Goal: Information Seeking & Learning: Learn about a topic

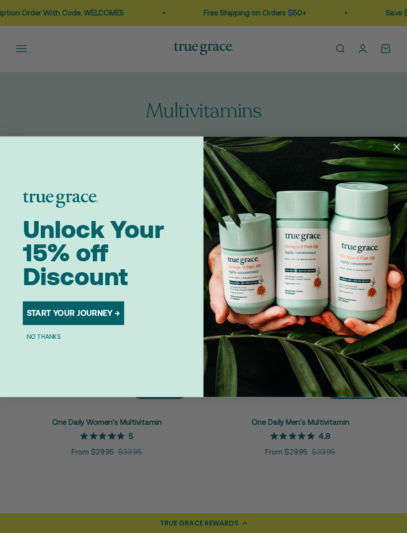
click at [402, 150] on circle "Close dialog" at bounding box center [396, 145] width 13 height 13
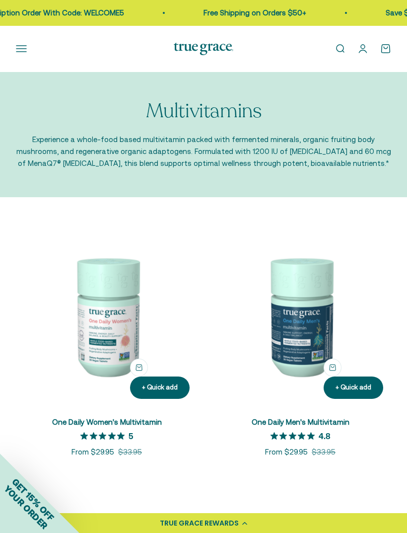
click at [24, 48] on button "Open navigation menu" at bounding box center [21, 48] width 11 height 11
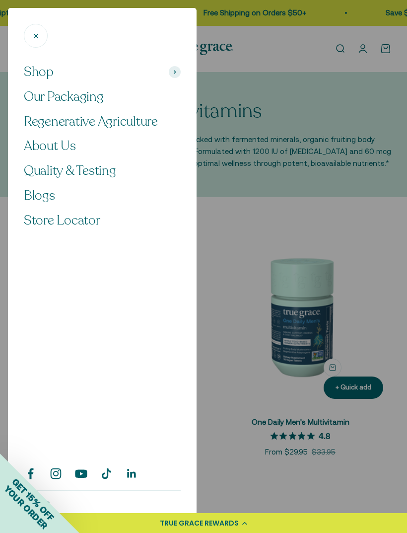
click at [57, 139] on span "About Us" at bounding box center [50, 145] width 52 height 17
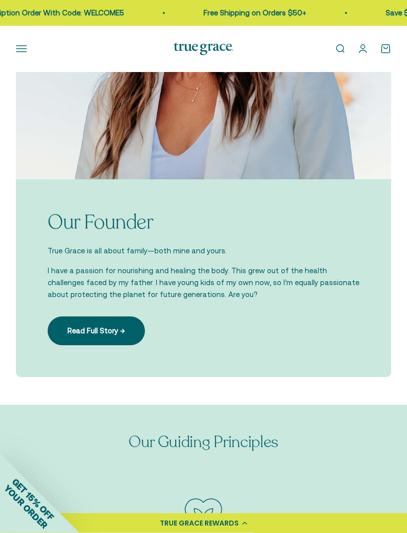
scroll to position [1075, 0]
click at [94, 337] on link "Read Full Story →" at bounding box center [96, 330] width 97 height 29
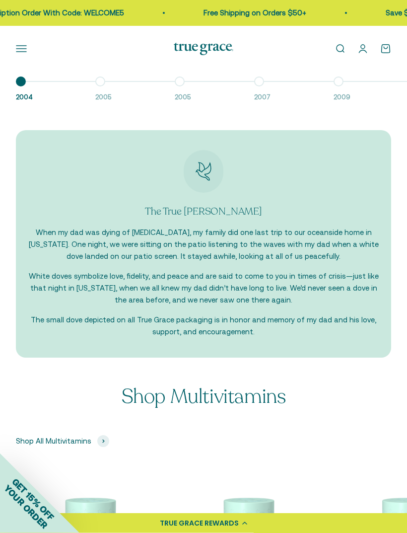
scroll to position [1138, 0]
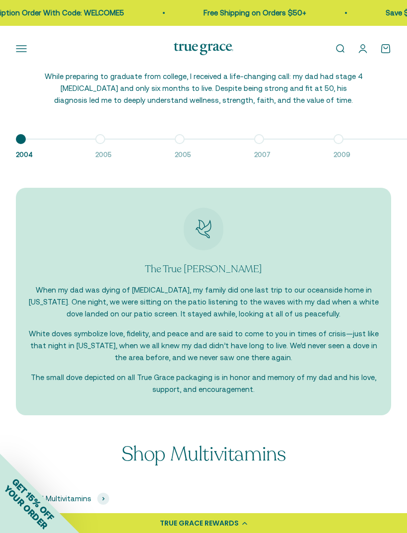
click at [98, 144] on button "Go to item 2 2005" at bounding box center [134, 149] width 79 height 21
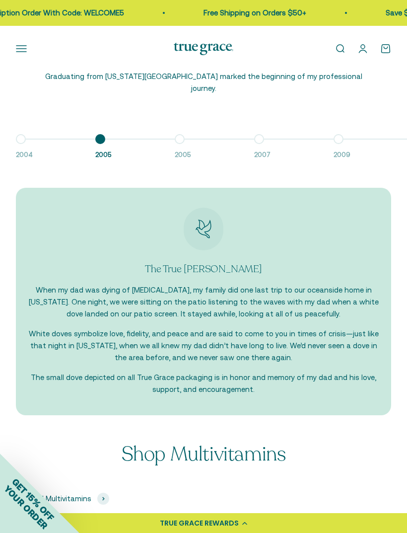
click at [339, 139] on button "Go to item 5 2009" at bounding box center [373, 149] width 79 height 21
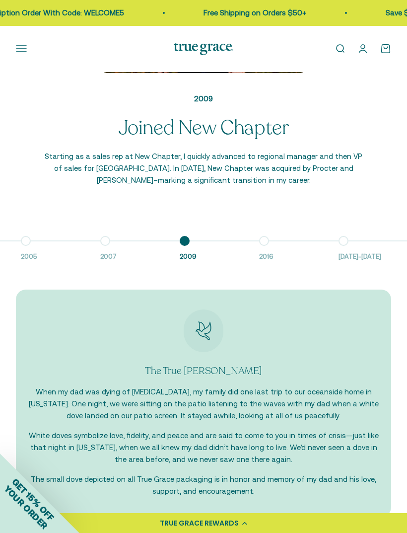
scroll to position [1030, 0]
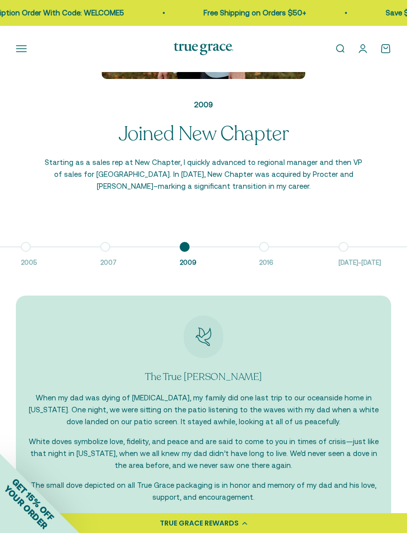
click at [272, 248] on button "Go to item 6 2016" at bounding box center [298, 257] width 79 height 21
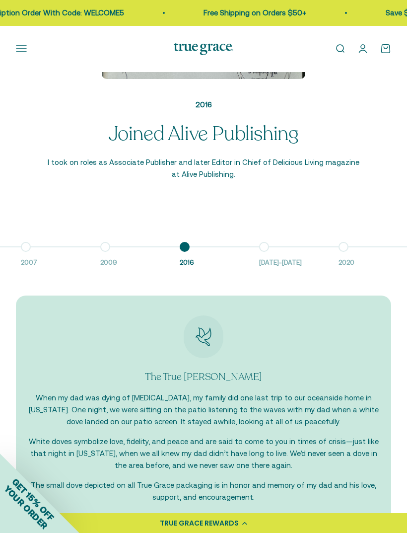
click at [267, 247] on button "Go to item 7 2016-2018" at bounding box center [298, 257] width 79 height 21
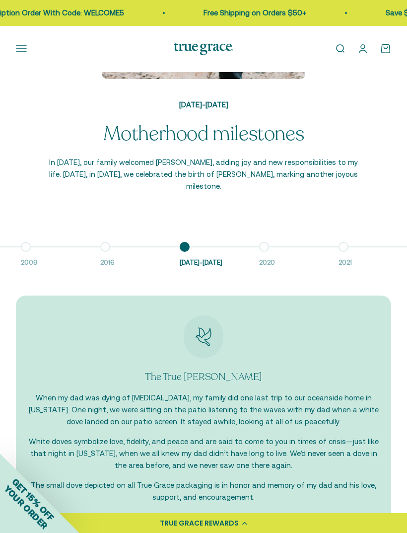
click at [267, 238] on div "2004 Dad’s Stage 4 Cancer Diagnosis While preparing to graduate from college, I…" at bounding box center [203, 71] width 375 height 393
click at [261, 247] on button "Go to item 8 2020" at bounding box center [298, 257] width 79 height 21
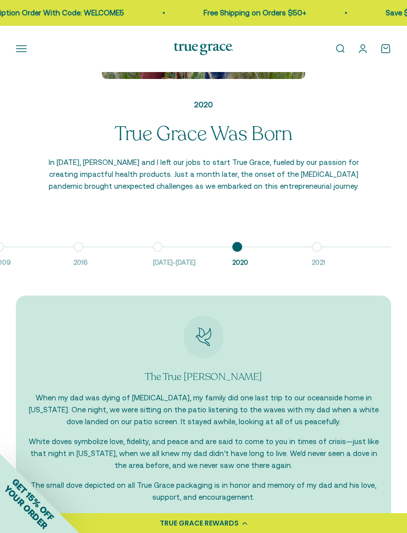
click at [314, 247] on button "Go to item 9 2021" at bounding box center [351, 257] width 79 height 21
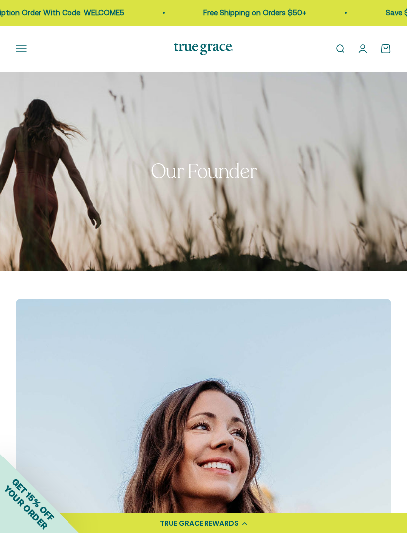
scroll to position [0, 176]
